Goal: Check status: Check status

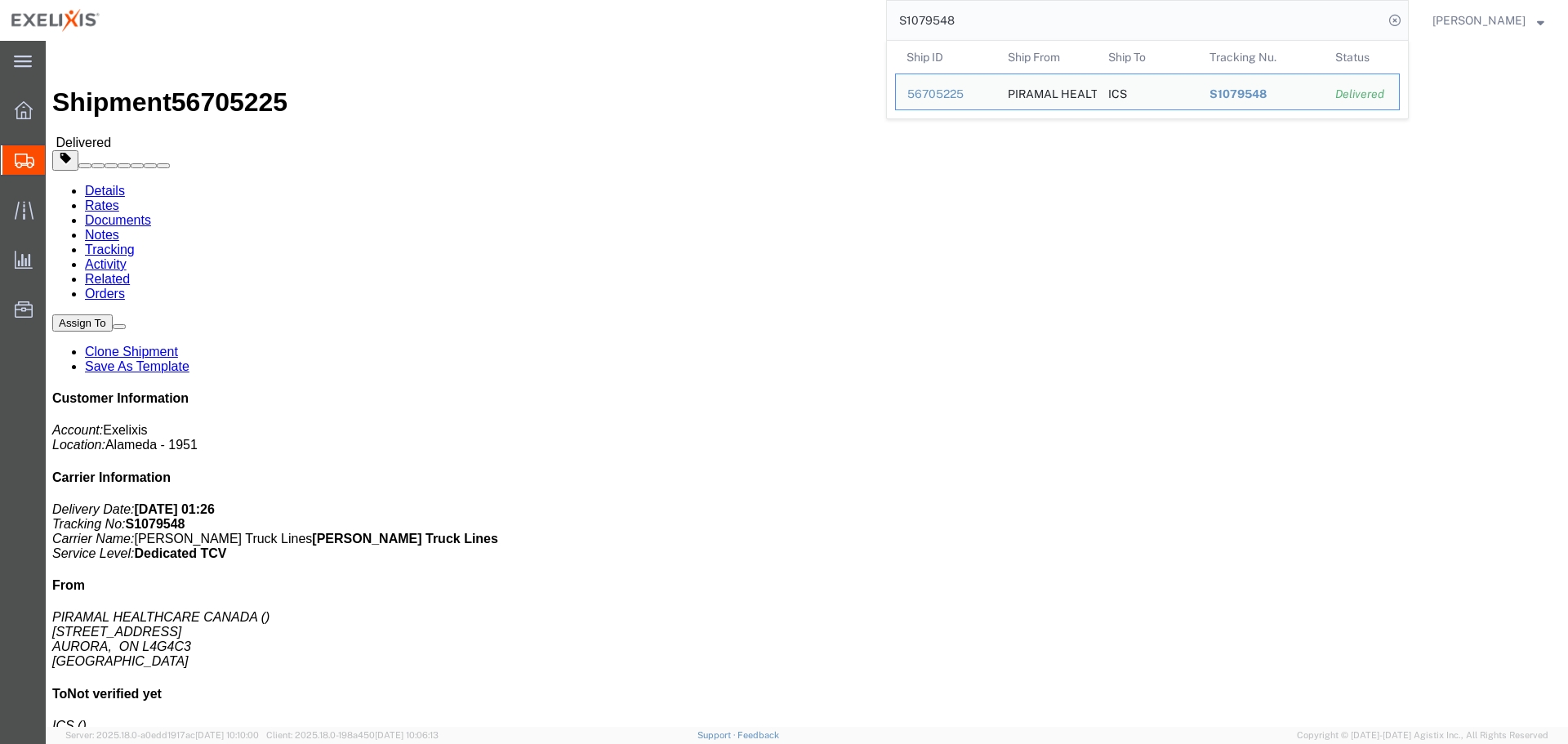
click at [975, 23] on input "S1079548" at bounding box center [1134, 21] width 496 height 40
paste input "80137"
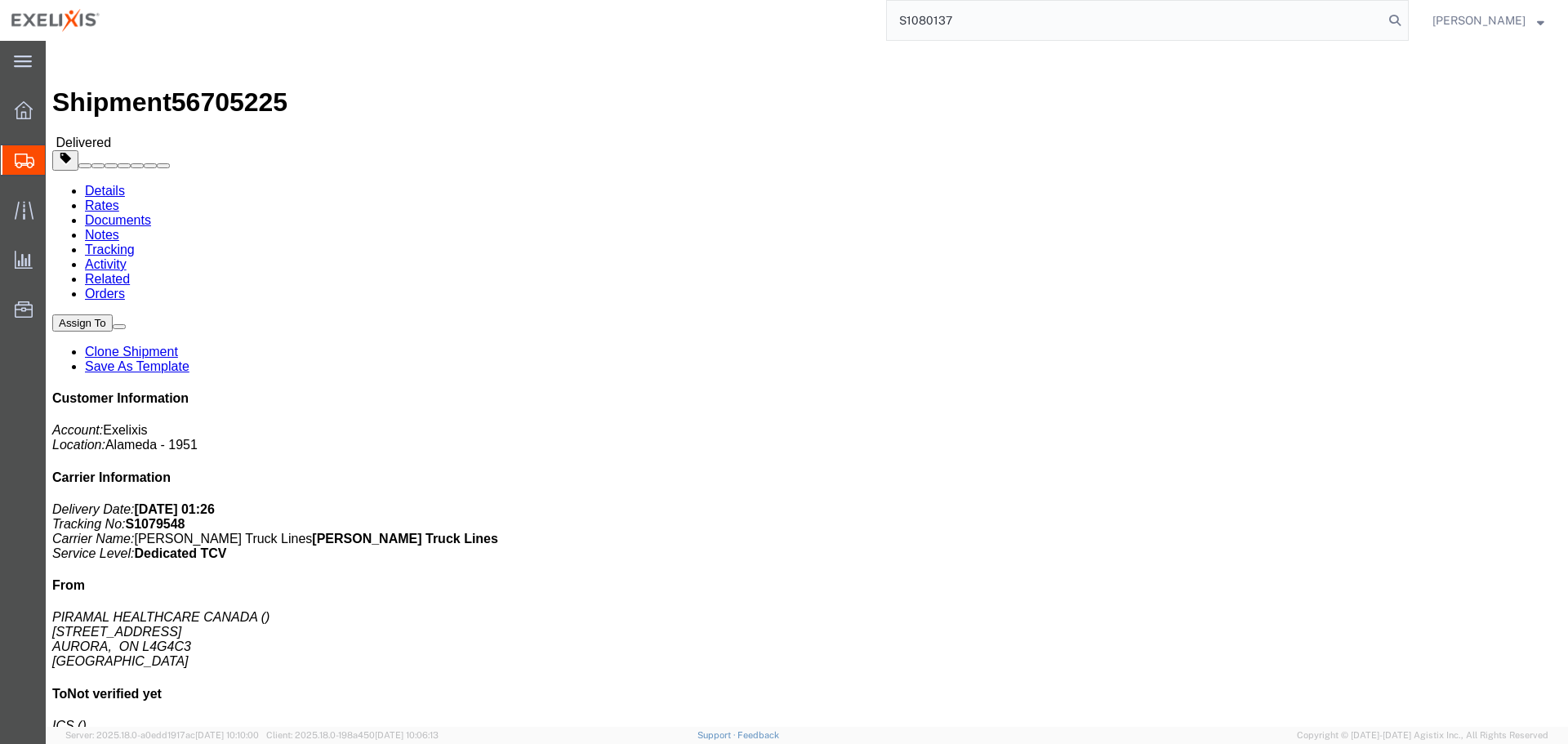
type input "S1080137"
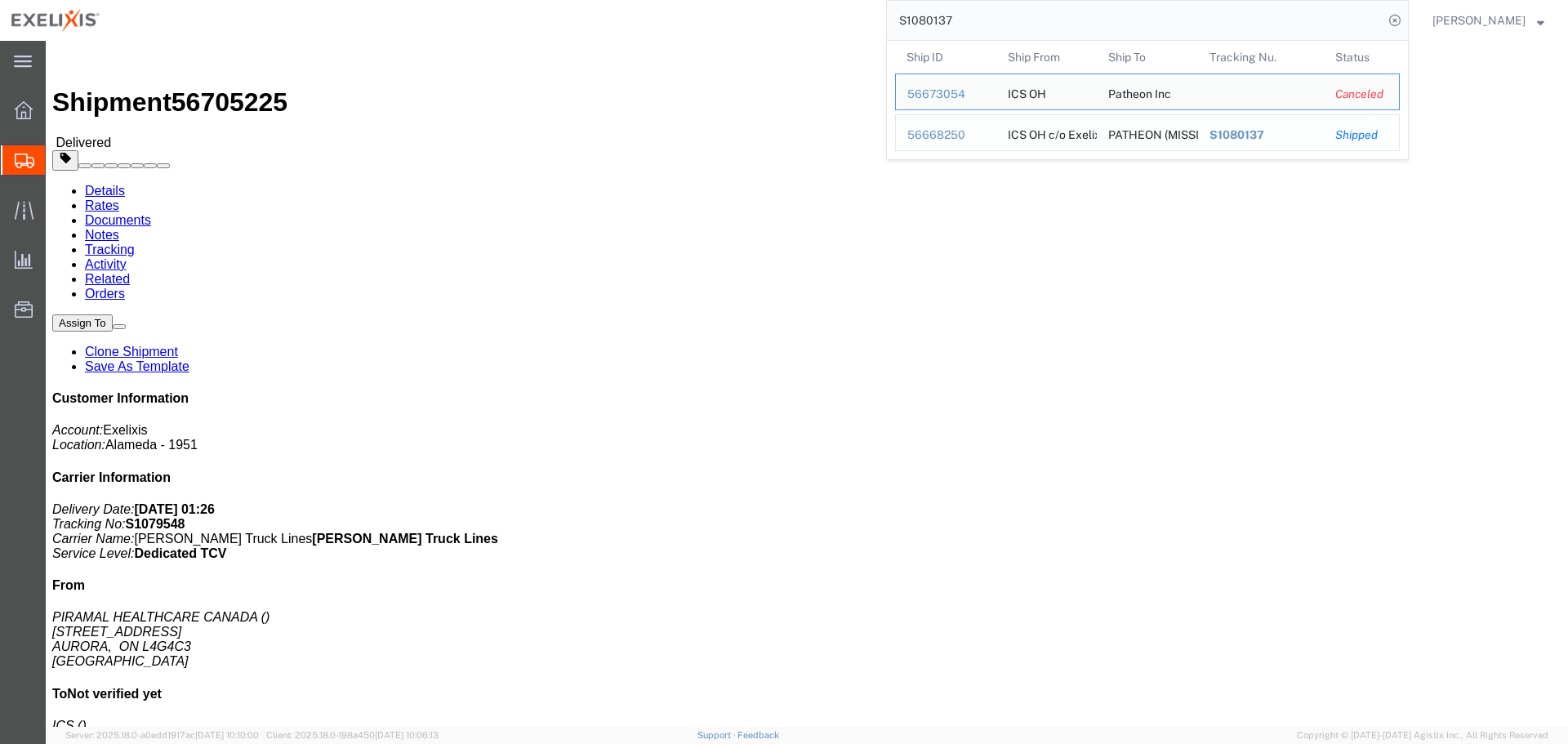
click at [996, 133] on td "Ship ID 56668250" at bounding box center [945, 132] width 101 height 37
click at [1186, 137] on div "PATHEON (MISSISAUGA)" at bounding box center [1147, 132] width 78 height 35
click at [941, 126] on div "56668250" at bounding box center [946, 135] width 77 height 17
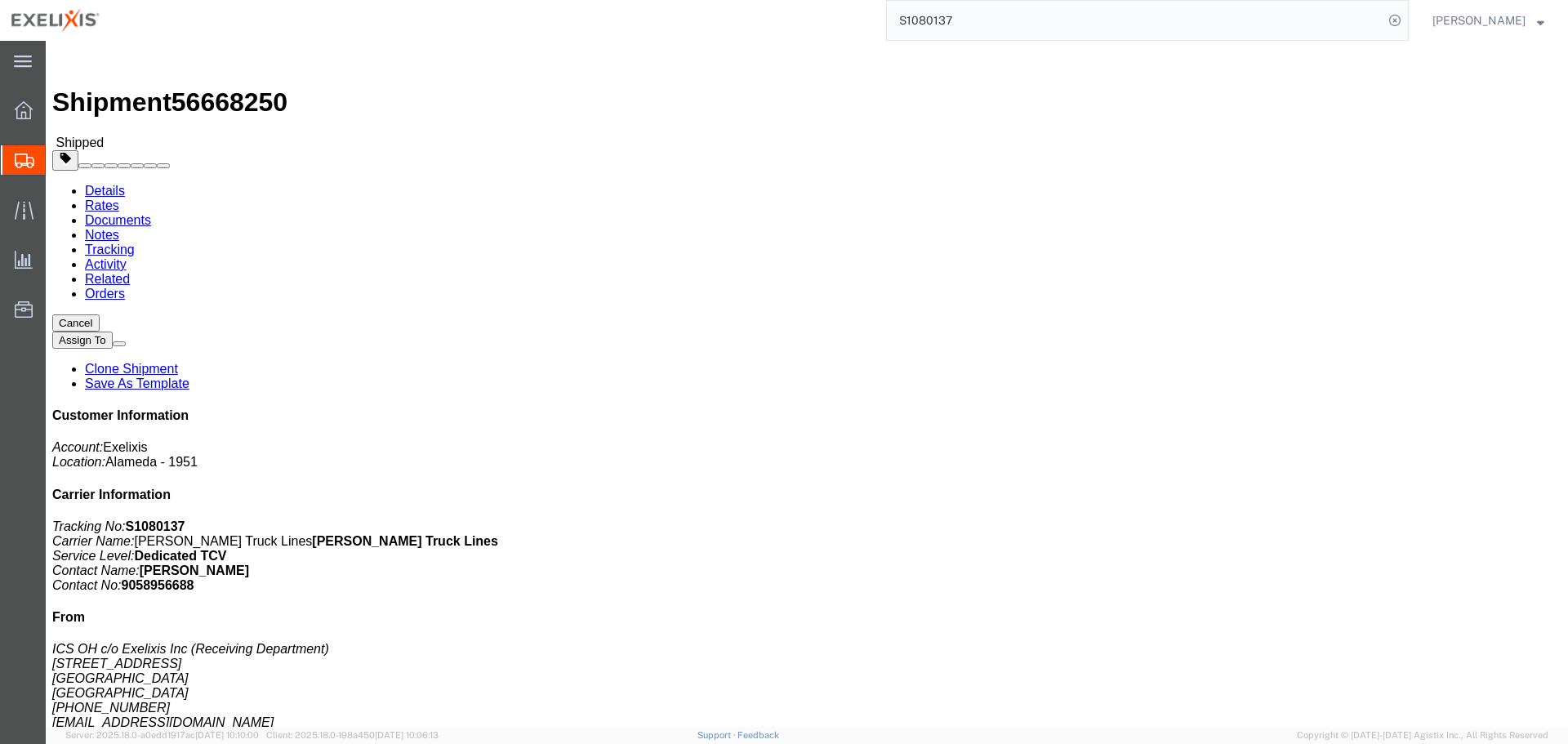
click link "Tracking"
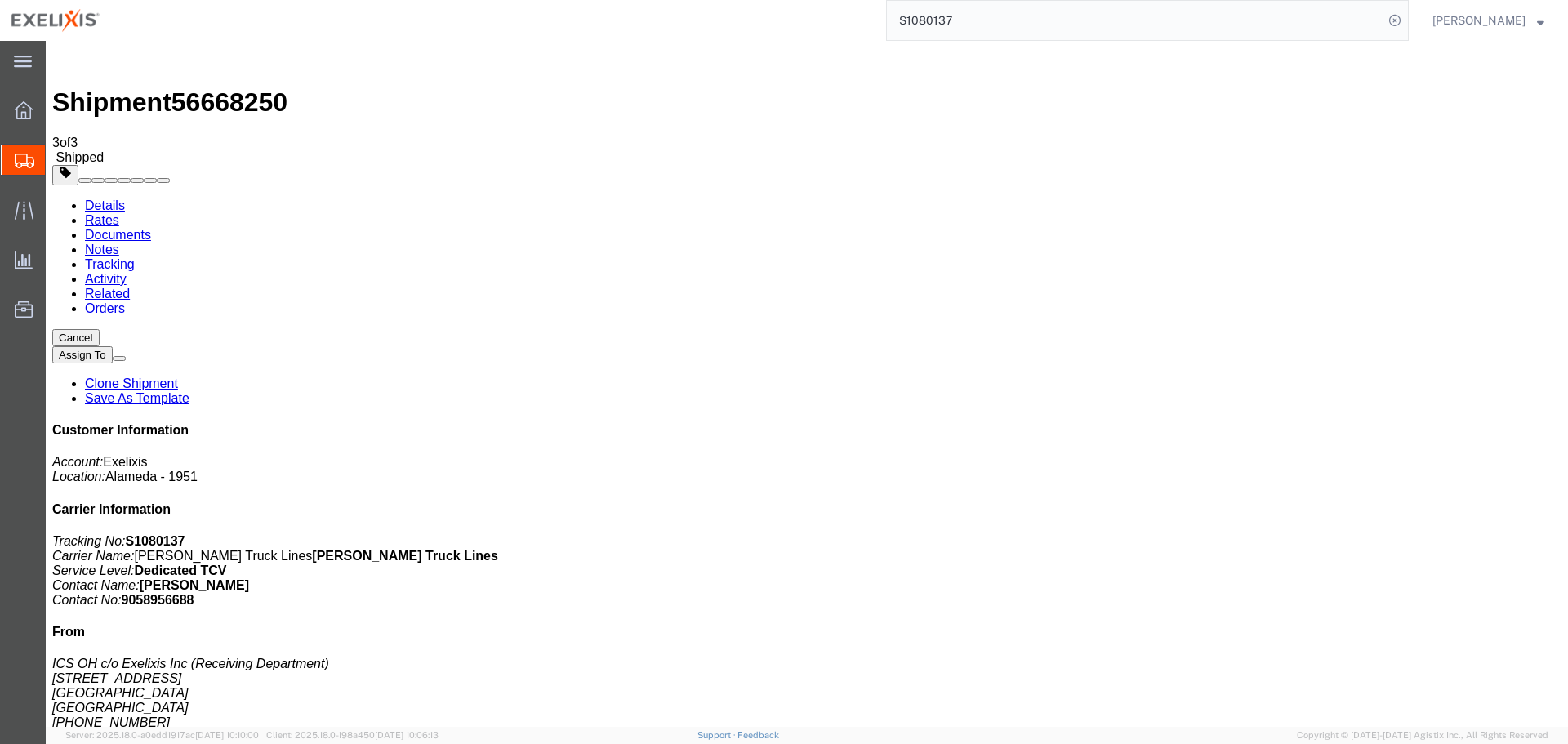
click at [120, 243] on link "Notes" at bounding box center [102, 249] width 34 height 14
click at [151, 228] on link "Documents" at bounding box center [118, 235] width 66 height 14
